Goal: Task Accomplishment & Management: Use online tool/utility

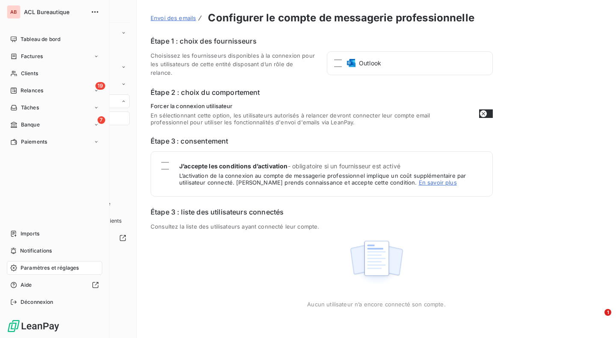
click at [17, 40] on div "Tableau de bord" at bounding box center [54, 40] width 95 height 14
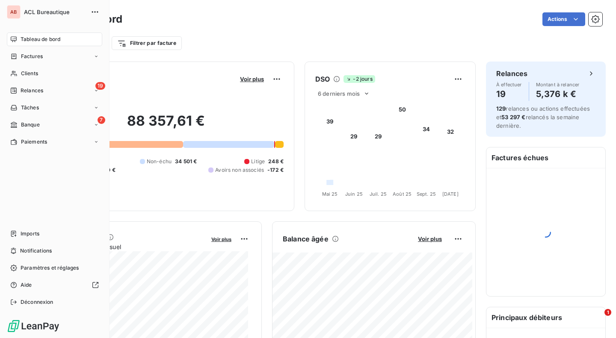
click at [16, 54] on div "Factures" at bounding box center [26, 57] width 33 height 8
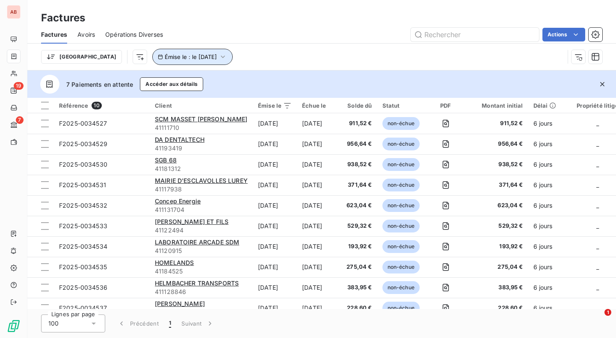
click at [165, 57] on span "Émise le : le [DATE]" at bounding box center [191, 56] width 52 height 7
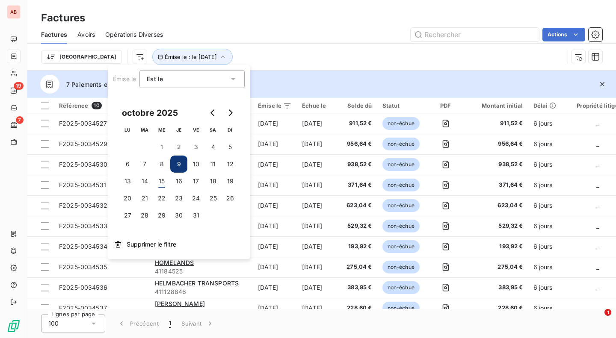
click at [161, 242] on span "Supprimer le filtre" at bounding box center [152, 244] width 50 height 9
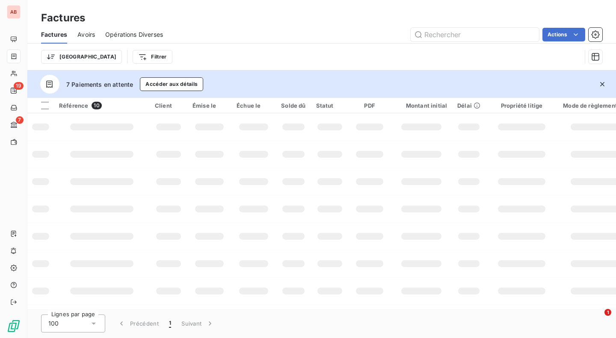
click at [118, 54] on html "AB 19 7 Factures Factures Avoirs Opérations Diverses Actions Trier Filtrer 7 Pa…" at bounding box center [308, 169] width 616 height 338
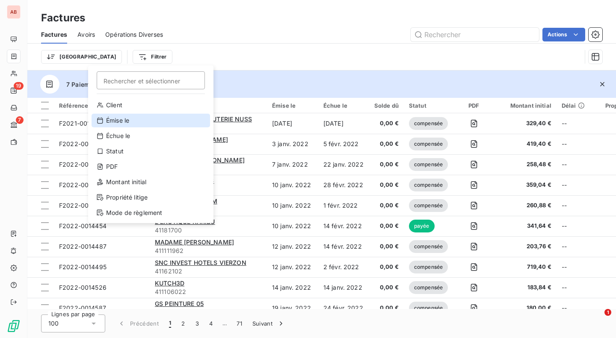
click at [136, 116] on div "Émise le" at bounding box center [151, 121] width 119 height 14
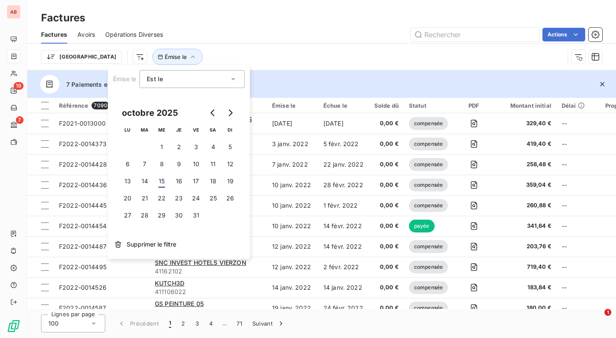
click at [220, 81] on div "Est le" at bounding box center [188, 79] width 82 height 12
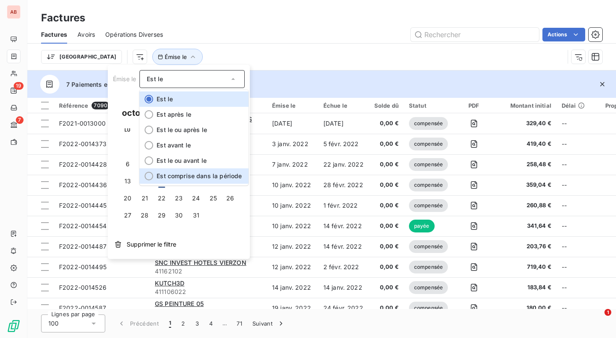
click at [207, 178] on span "Est comprise dans la période" at bounding box center [199, 175] width 85 height 7
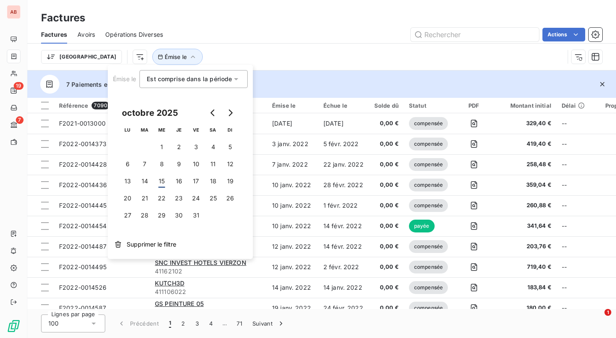
click at [214, 113] on icon "Go to previous month" at bounding box center [213, 113] width 7 height 7
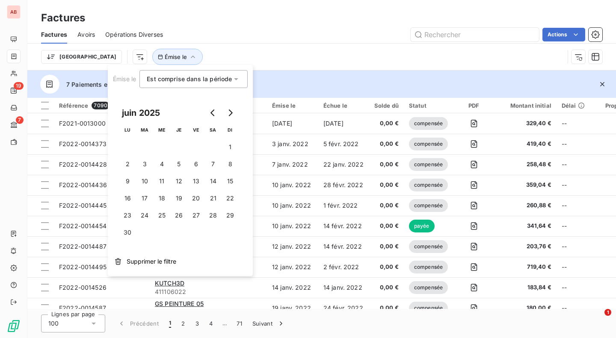
click at [214, 113] on icon "Go to previous month" at bounding box center [213, 113] width 7 height 7
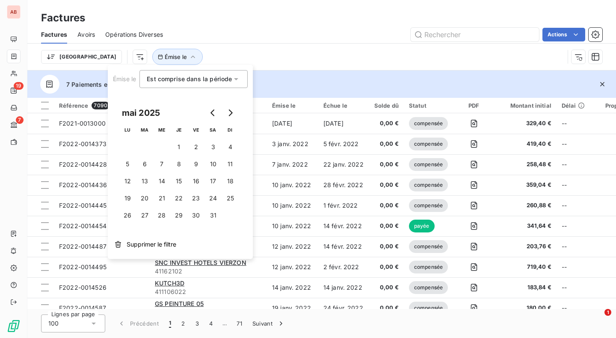
click at [214, 113] on icon "Go to previous month" at bounding box center [213, 113] width 7 height 7
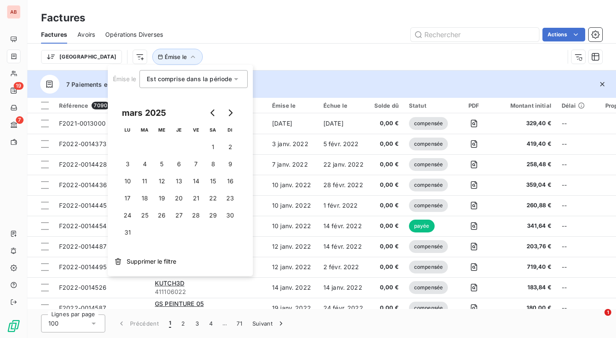
click at [214, 113] on icon "Go to previous month" at bounding box center [213, 113] width 7 height 7
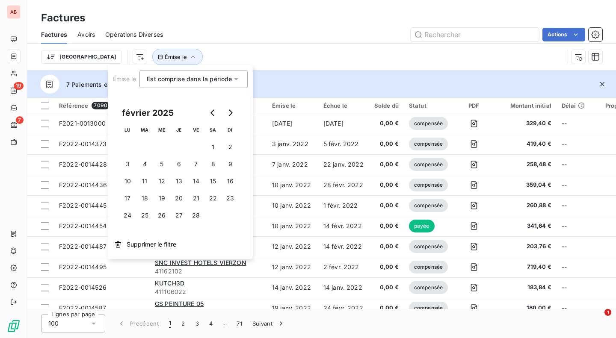
click at [214, 113] on icon "Go to previous month" at bounding box center [213, 113] width 7 height 7
click at [164, 140] on button "1" at bounding box center [161, 147] width 17 height 17
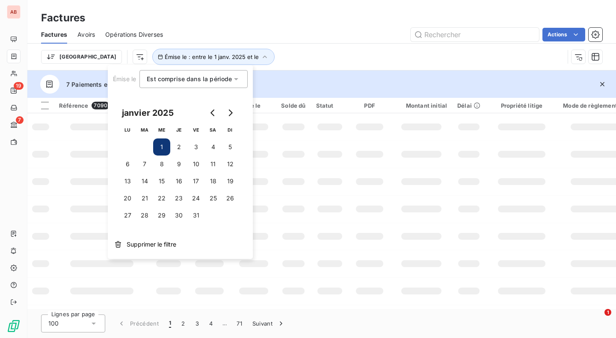
click at [232, 111] on icon "Go to next month" at bounding box center [230, 113] width 7 height 7
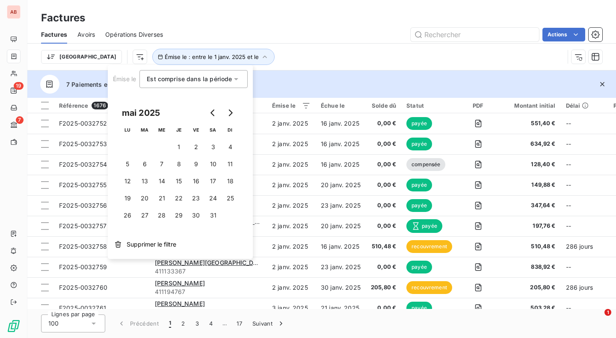
click at [233, 110] on icon "Go to next month" at bounding box center [230, 113] width 7 height 7
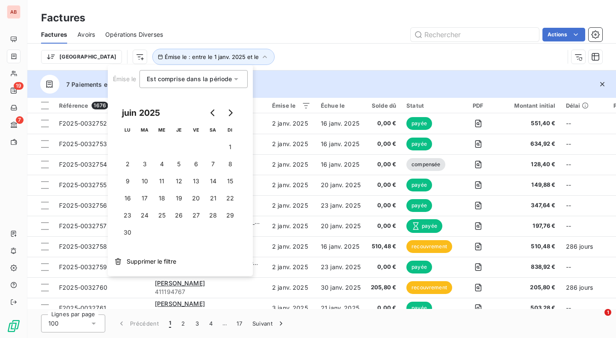
click at [233, 110] on icon "Go to next month" at bounding box center [230, 113] width 7 height 7
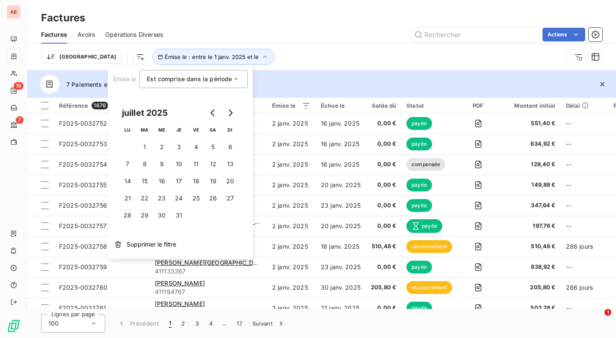
click at [233, 110] on icon "Go to next month" at bounding box center [230, 113] width 7 height 7
click at [145, 213] on button "30" at bounding box center [144, 215] width 17 height 17
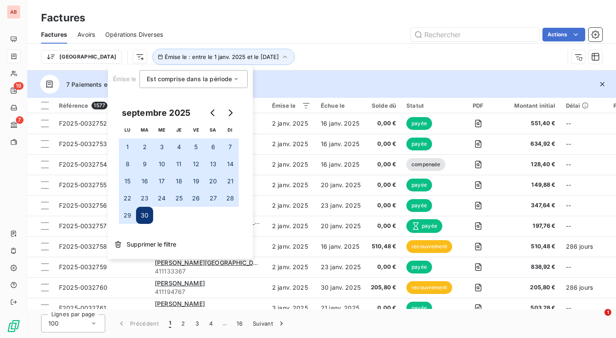
click at [551, 34] on html "AB 19 7 Factures Factures Avoirs Opérations Diverses Actions Trier Émise le : e…" at bounding box center [308, 169] width 616 height 338
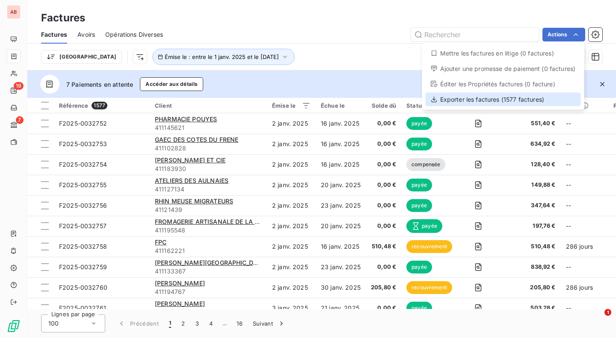
click at [524, 101] on div "Exporter les factures (1577 factures)" at bounding box center [503, 100] width 155 height 14
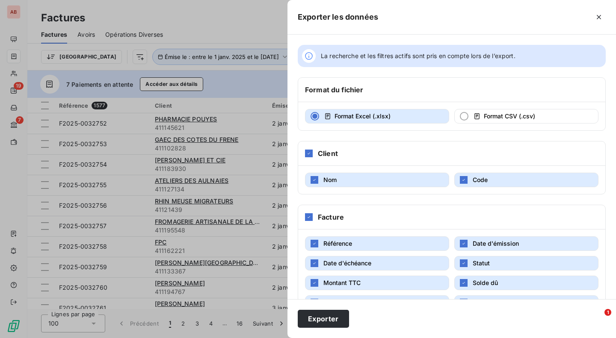
click at [313, 313] on button "Exporter" at bounding box center [323, 319] width 51 height 18
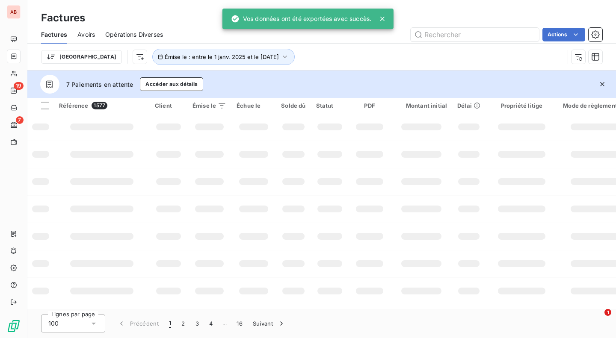
click at [86, 33] on span "Avoirs" at bounding box center [86, 34] width 18 height 9
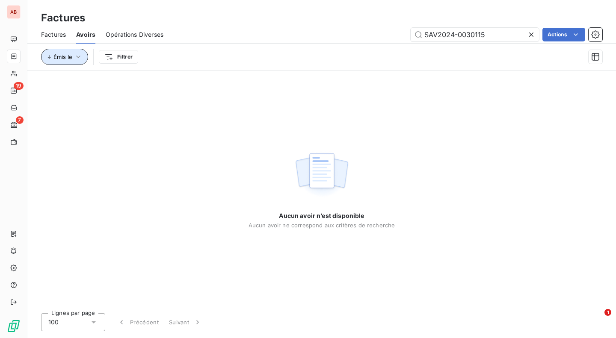
click at [74, 61] on button "Émis le" at bounding box center [64, 57] width 47 height 16
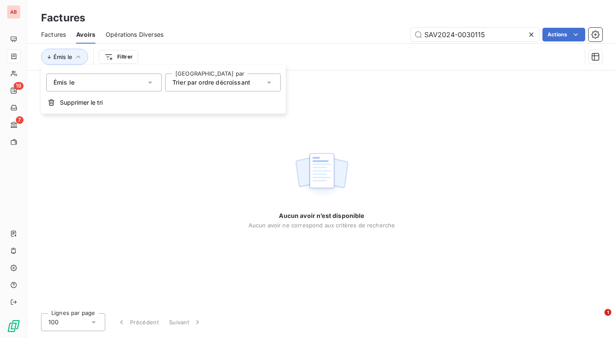
click at [200, 85] on span "Trier par ordre décroissant" at bounding box center [211, 82] width 78 height 7
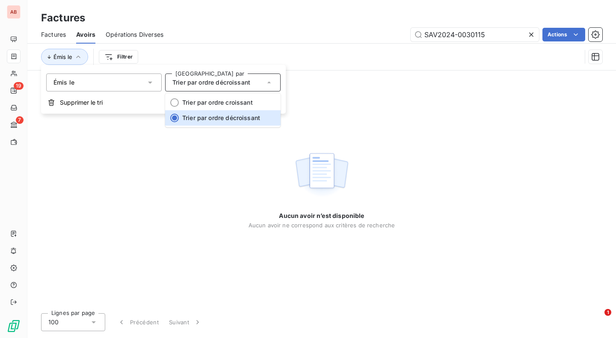
click at [200, 85] on span "Trier par ordre décroissant" at bounding box center [211, 82] width 78 height 7
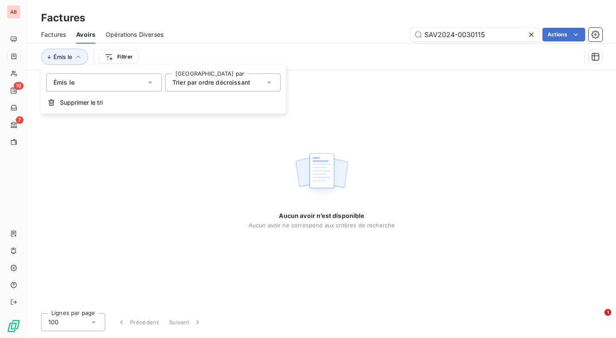
click at [144, 84] on div "Émis le" at bounding box center [104, 83] width 116 height 18
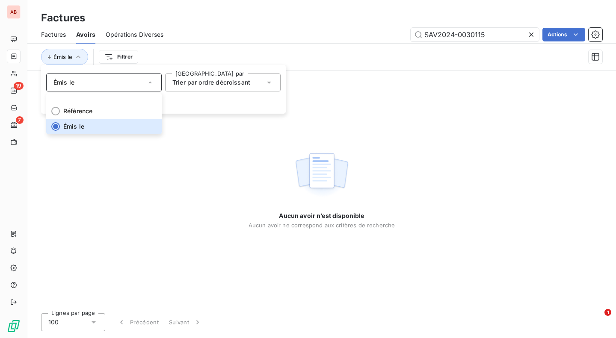
click at [194, 105] on button "Supprimer le tri" at bounding box center [163, 102] width 245 height 19
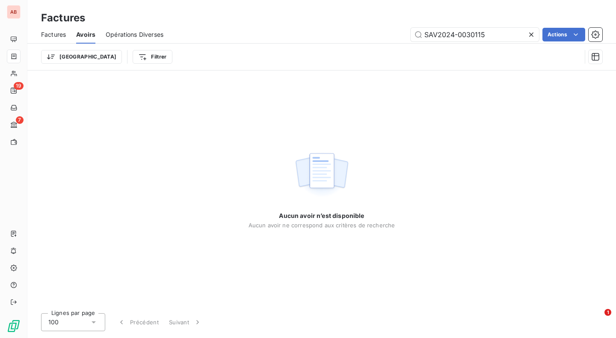
click at [531, 33] on icon at bounding box center [531, 34] width 9 height 9
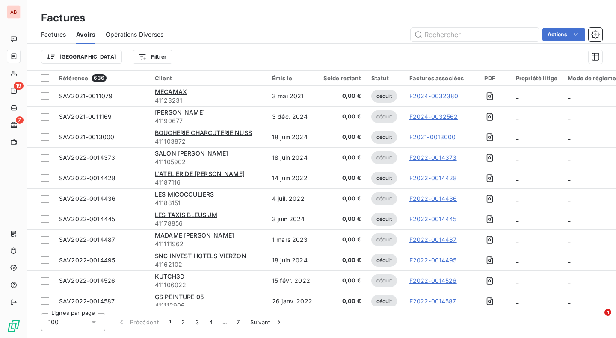
click at [75, 59] on html "AB 19 7 Factures Factures Avoirs Opérations Diverses Actions Trier Filtrer Réfé…" at bounding box center [308, 169] width 616 height 338
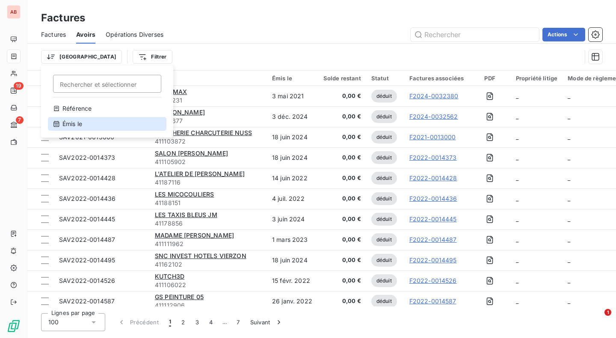
click at [80, 125] on div "Émis le" at bounding box center [107, 124] width 119 height 14
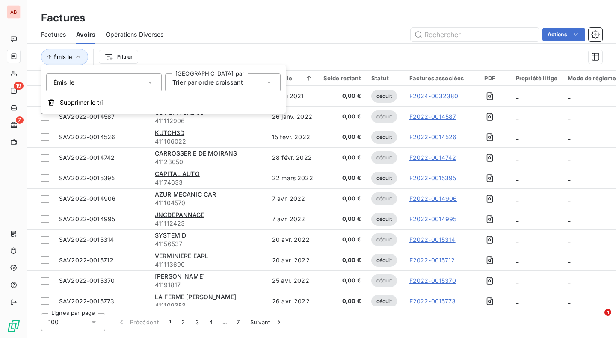
click at [125, 80] on div "Émis le" at bounding box center [104, 83] width 116 height 18
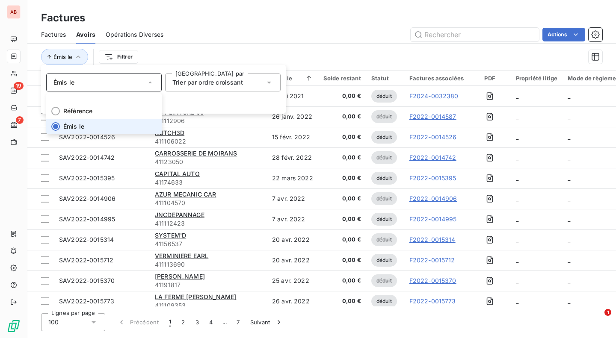
click at [125, 80] on div "Émis le" at bounding box center [104, 83] width 116 height 18
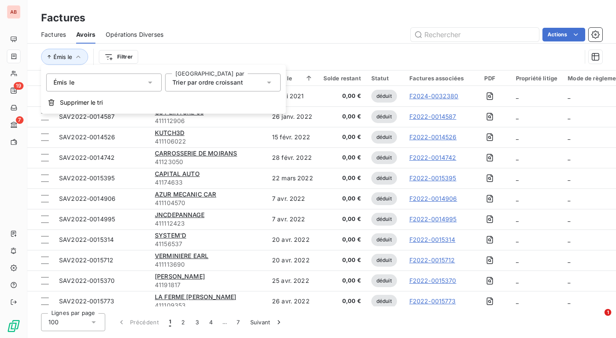
click at [270, 85] on icon at bounding box center [269, 82] width 9 height 9
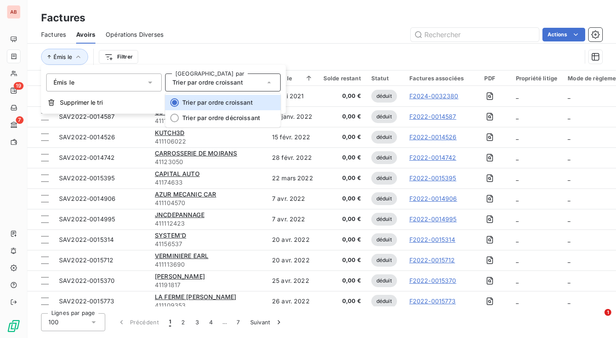
click at [270, 85] on icon at bounding box center [269, 82] width 9 height 9
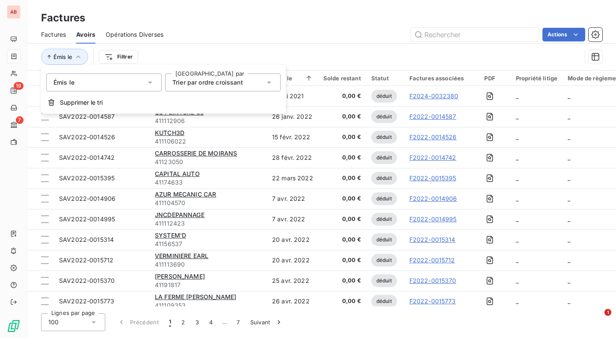
click at [297, 53] on div "Émis le Filtrer" at bounding box center [311, 57] width 540 height 16
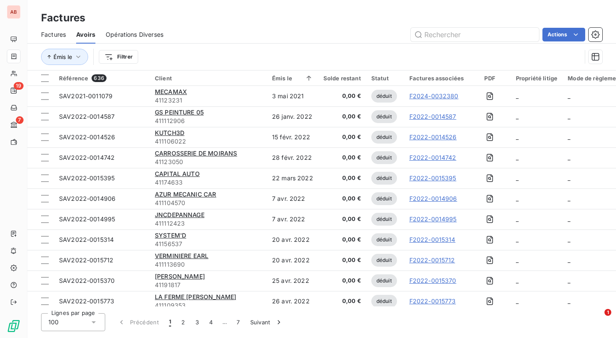
click at [111, 56] on html "AB 19 7 Factures Factures Avoirs Opérations Diverses Actions Émis le Filtrer Ré…" at bounding box center [308, 169] width 616 height 338
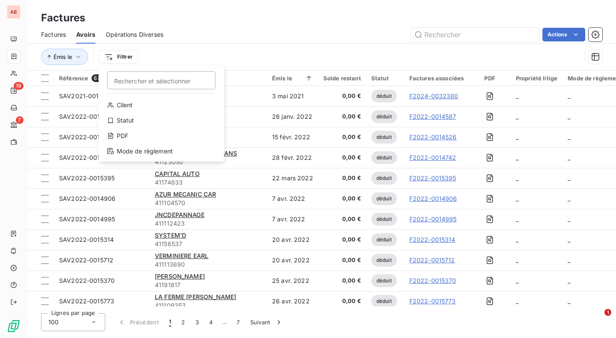
click at [217, 64] on html "AB 19 7 Factures Factures Avoirs Opérations Diverses Actions Émis le Filtrer Re…" at bounding box center [308, 169] width 616 height 338
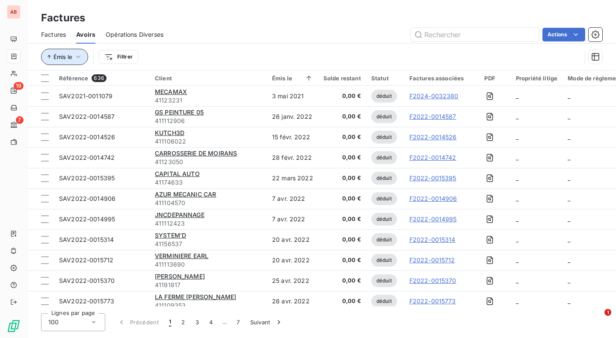
click at [74, 55] on icon "button" at bounding box center [78, 57] width 9 height 9
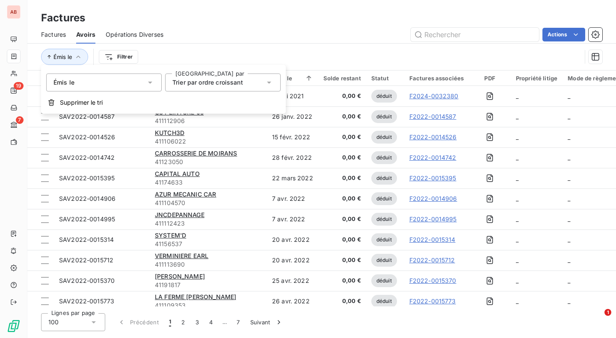
click at [84, 79] on div "Émis le" at bounding box center [104, 83] width 116 height 18
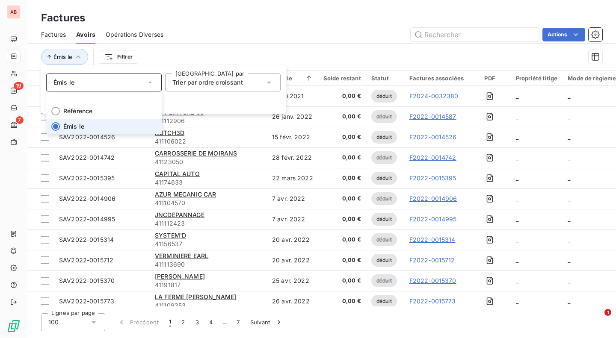
click at [84, 79] on div "Émis le" at bounding box center [104, 83] width 116 height 18
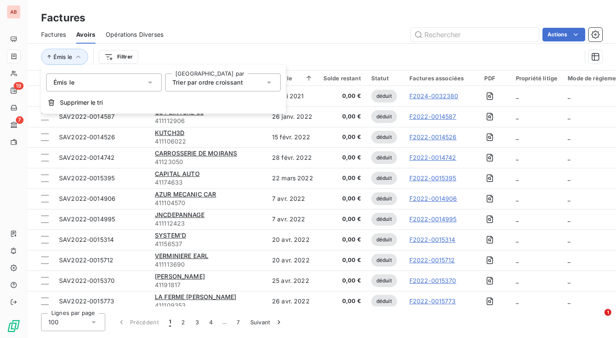
click at [85, 98] on span "Supprimer le tri" at bounding box center [81, 102] width 43 height 9
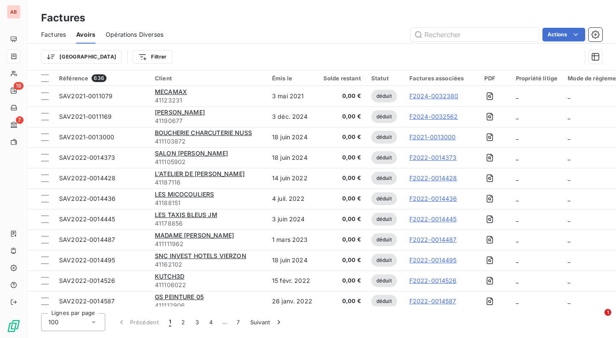
click at [54, 52] on html "AB 19 7 Factures Factures Avoirs Opérations Diverses Actions Trier Filtrer Réfé…" at bounding box center [308, 169] width 616 height 338
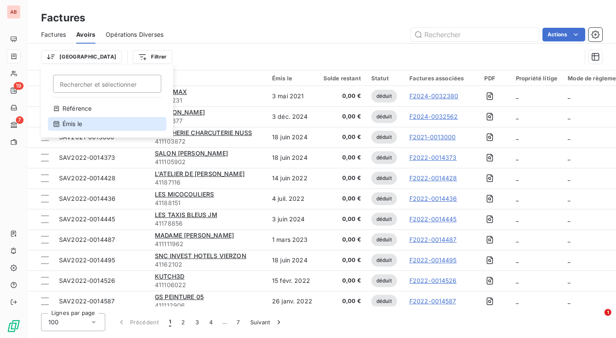
click at [65, 128] on div "Émis le" at bounding box center [107, 124] width 119 height 14
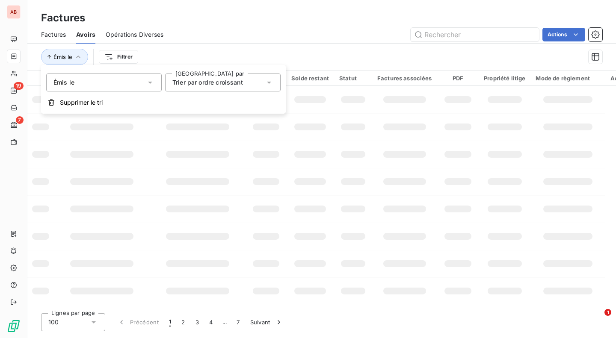
click at [215, 88] on div "Trier par ordre croissant" at bounding box center [218, 83] width 92 height 12
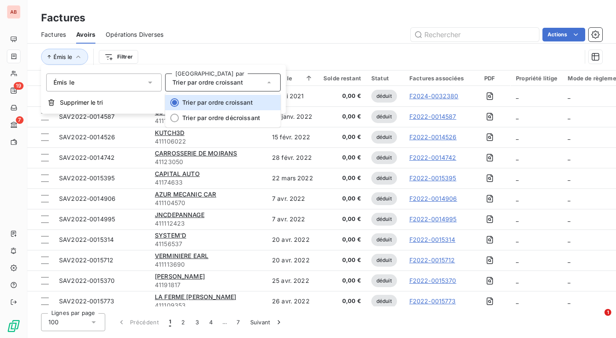
click at [215, 88] on div "Trier par ordre croissant" at bounding box center [218, 83] width 92 height 12
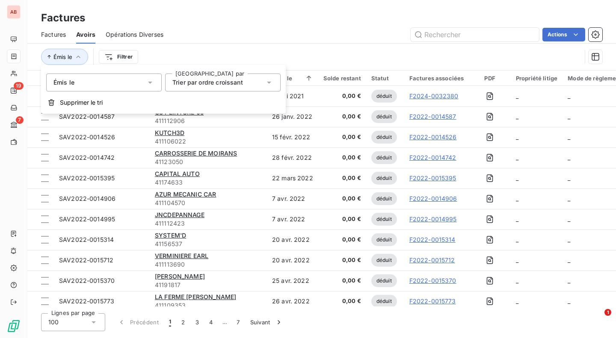
click at [372, 56] on div "Émis le Filtrer" at bounding box center [311, 57] width 540 height 16
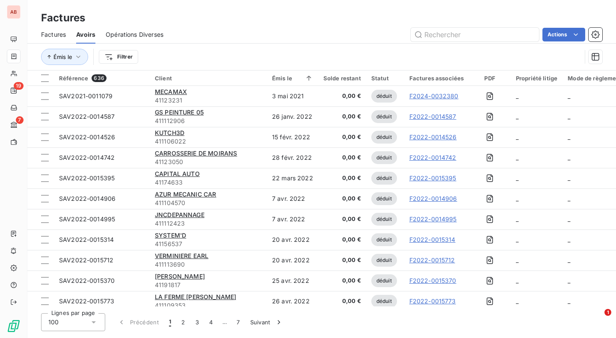
click at [564, 31] on html "AB 19 7 Factures Factures Avoirs Opérations Diverses Actions Émis le Filtrer Ré…" at bounding box center [308, 169] width 616 height 338
click at [559, 67] on div "Exporter les avoirs (636 avoirs)" at bounding box center [527, 69] width 110 height 14
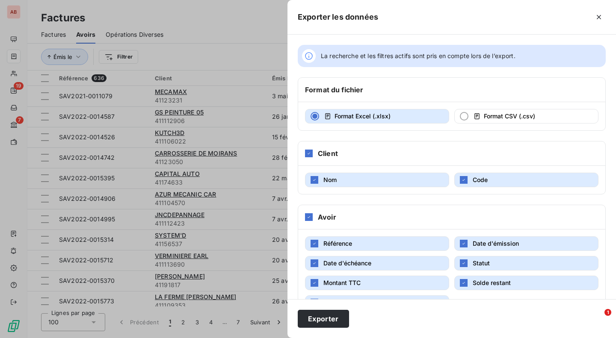
click at [338, 314] on button "Exporter" at bounding box center [323, 319] width 51 height 18
